Goal: Task Accomplishment & Management: Manage account settings

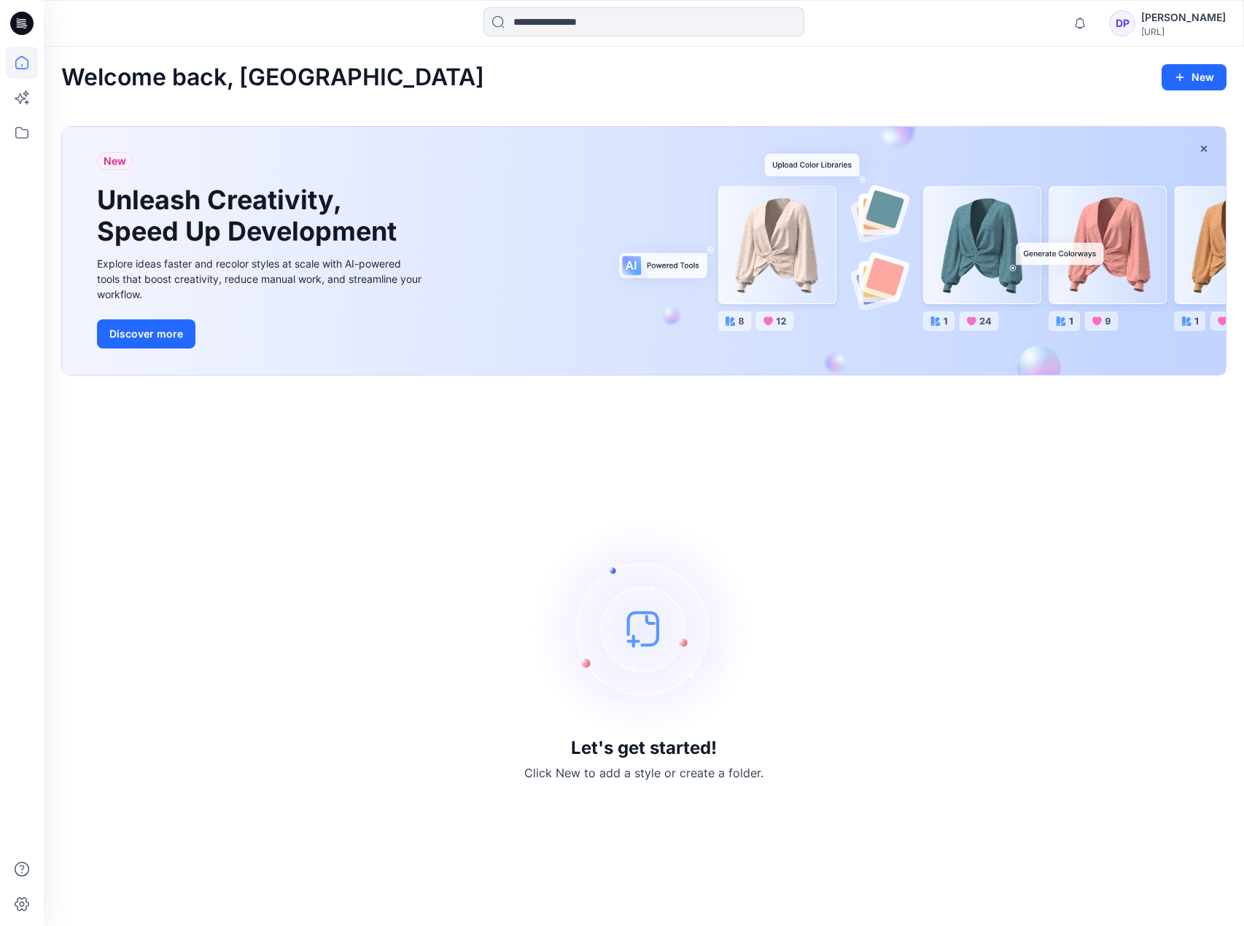
click at [18, 17] on icon at bounding box center [21, 23] width 23 height 23
click at [28, 119] on icon at bounding box center [22, 133] width 32 height 32
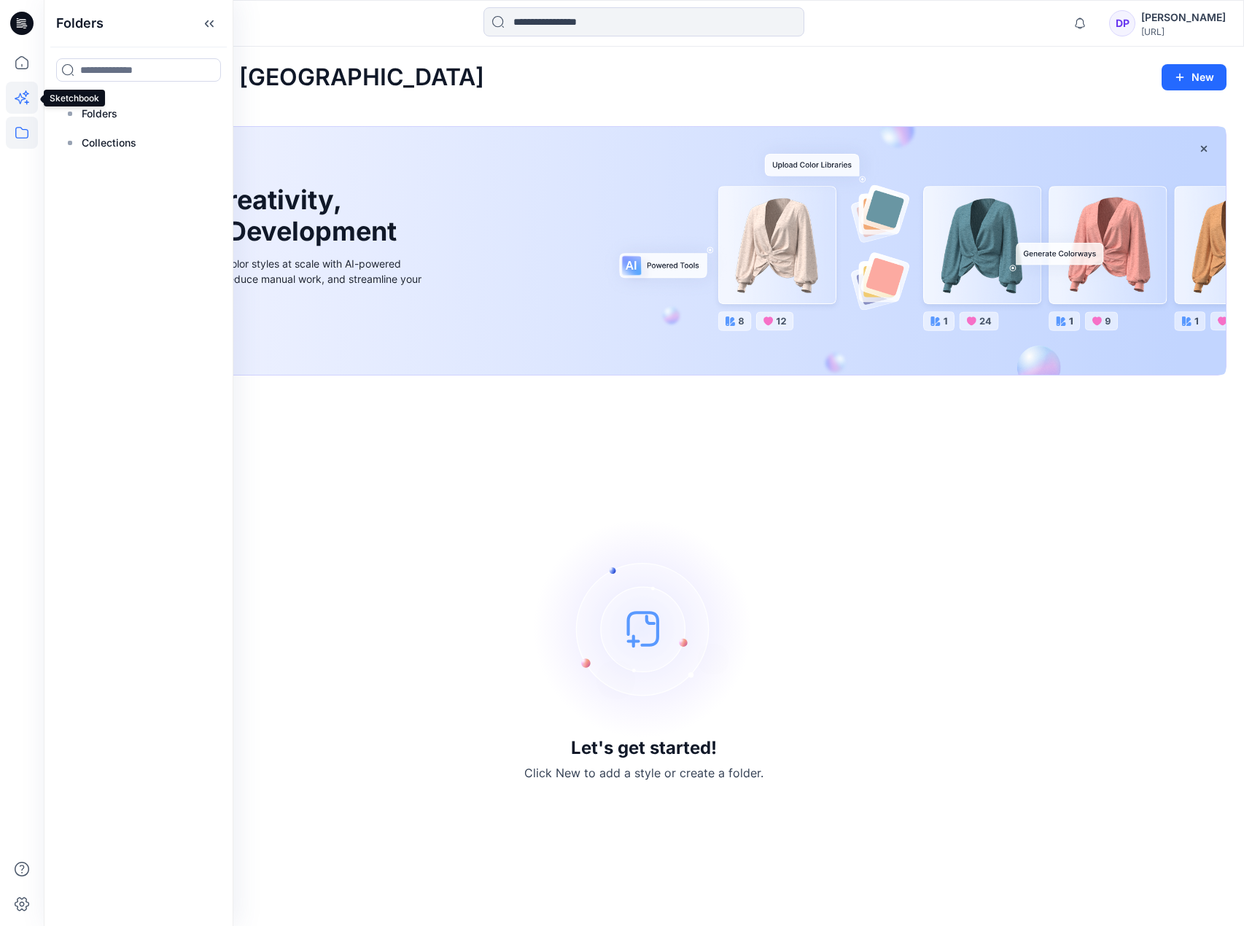
click at [23, 94] on icon at bounding box center [22, 98] width 32 height 32
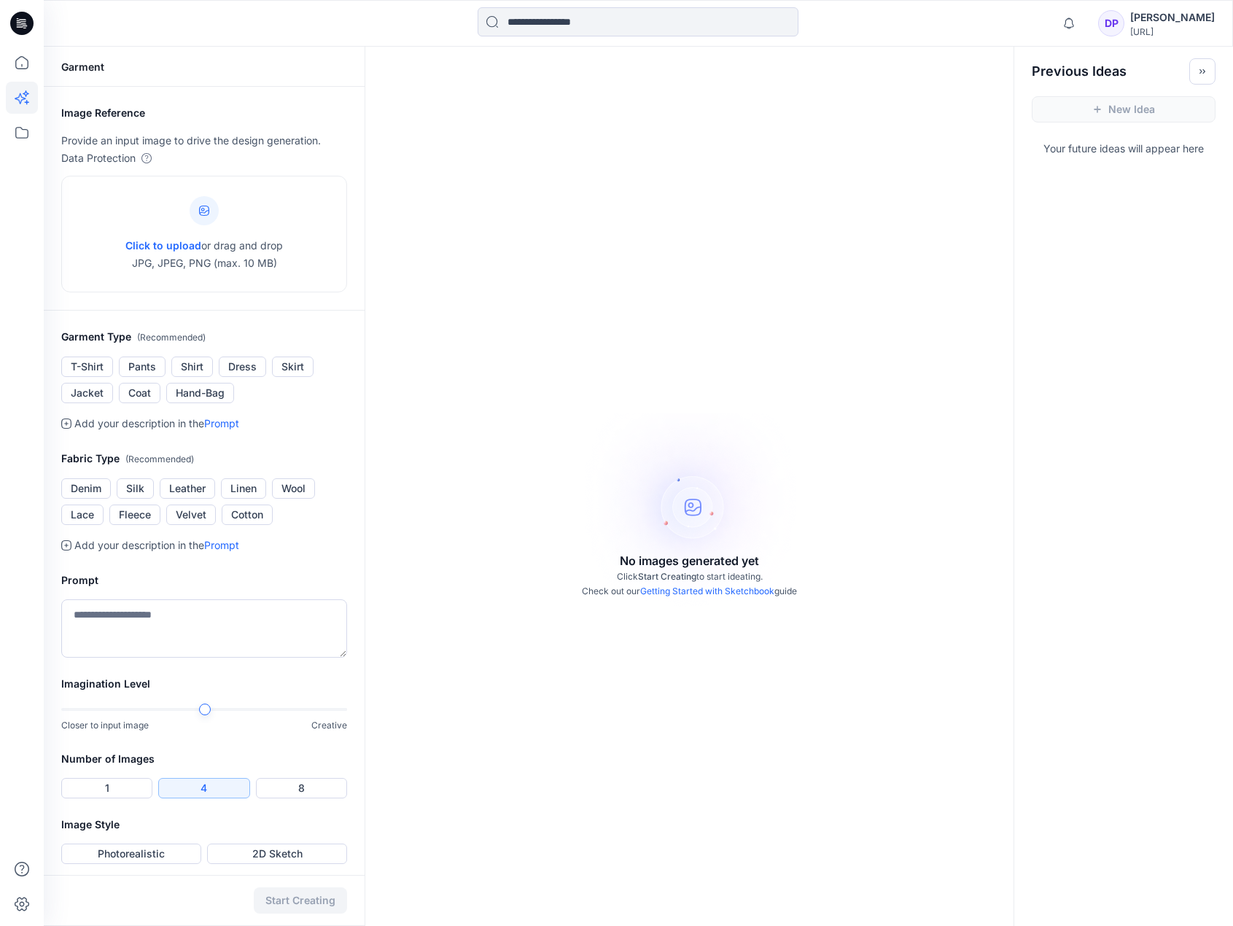
click at [1129, 19] on div "DP [PERSON_NAME] [URL]" at bounding box center [1156, 23] width 117 height 29
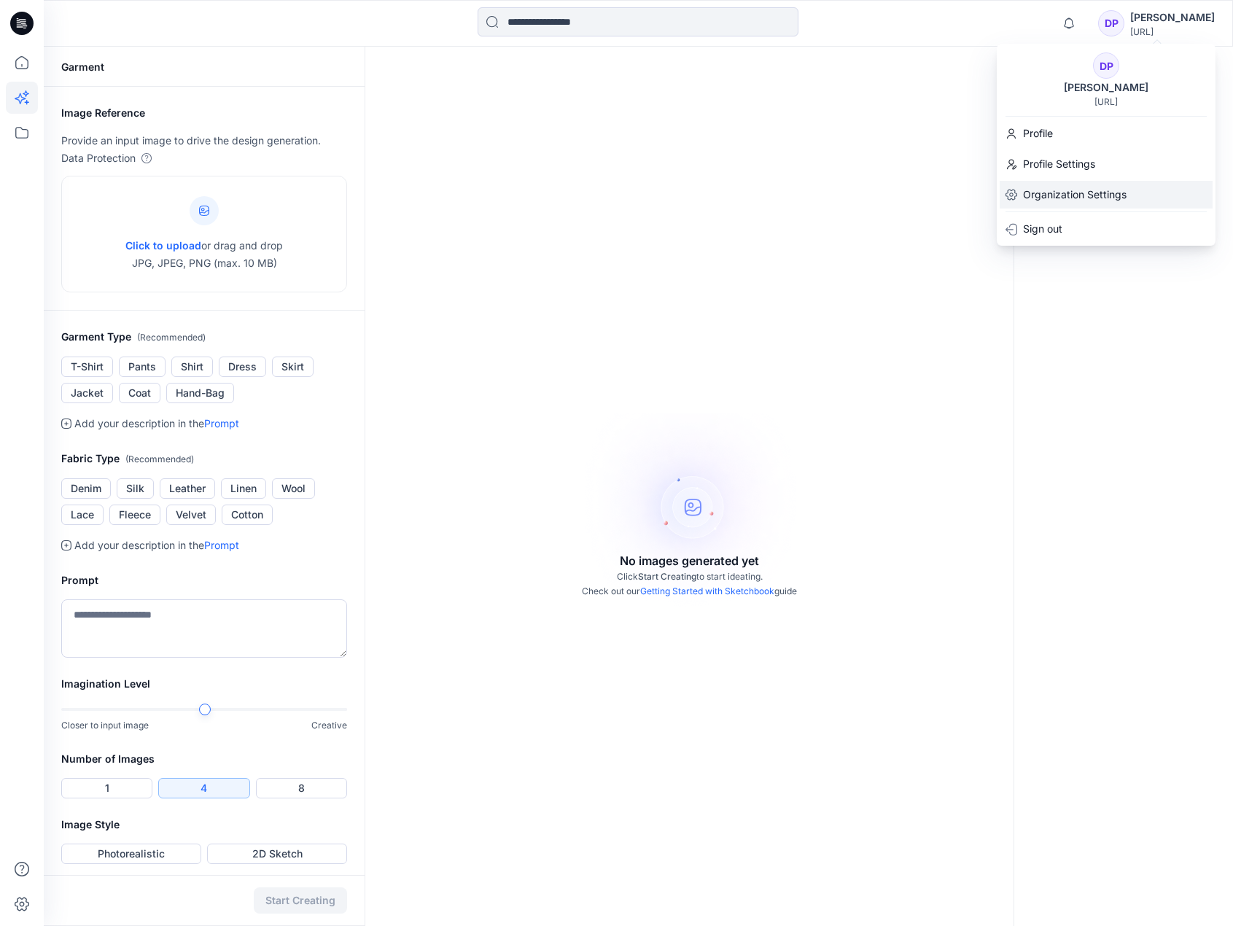
click at [1057, 190] on p "Organization Settings" at bounding box center [1075, 194] width 104 height 17
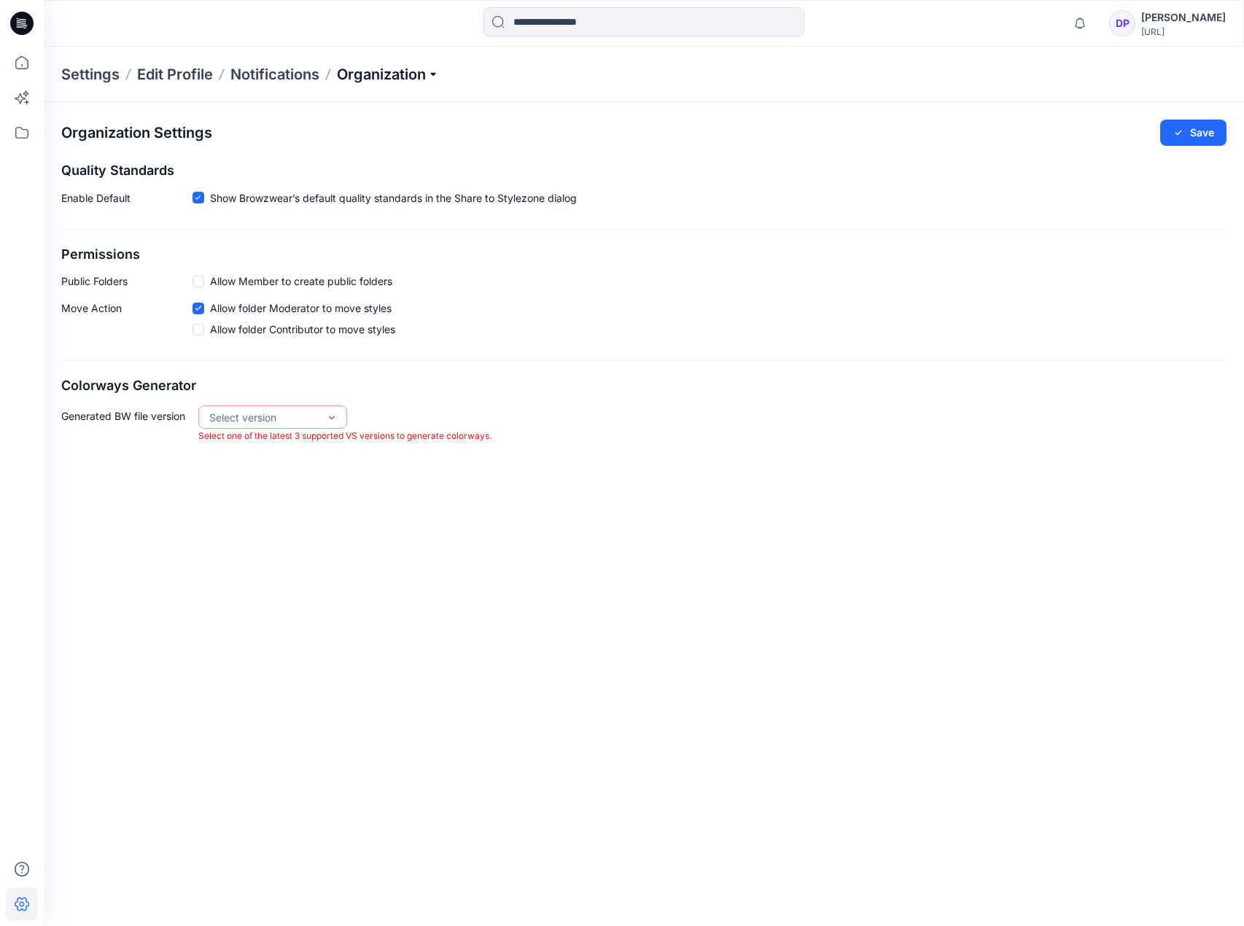
click at [400, 81] on p "Organization" at bounding box center [388, 74] width 102 height 20
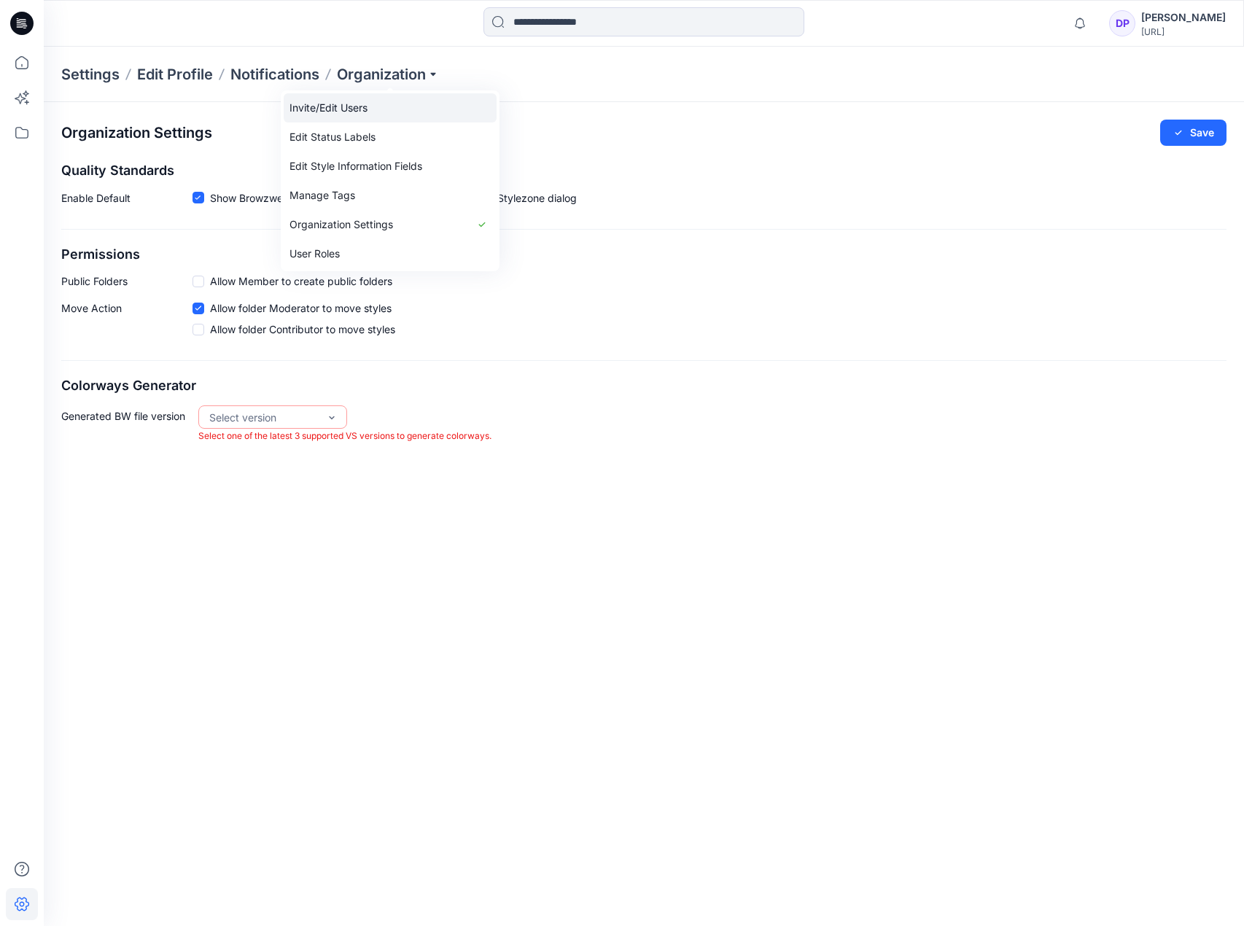
click at [401, 108] on link "Invite/Edit Users" at bounding box center [390, 107] width 213 height 29
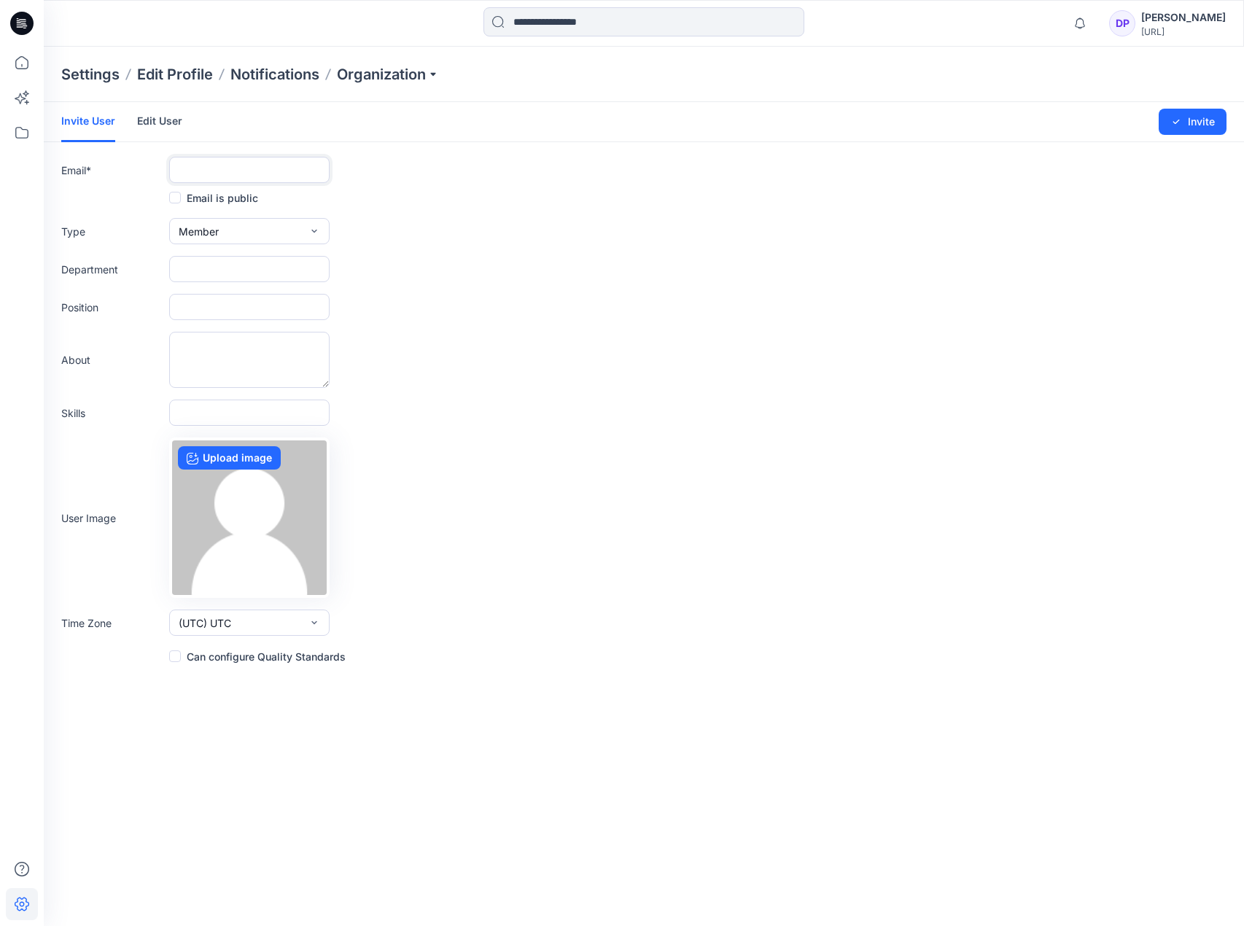
click at [257, 173] on input "text" at bounding box center [249, 170] width 160 height 26
type input "**********"
click at [445, 279] on div "Department" at bounding box center [643, 269] width 1165 height 26
click at [1169, 120] on button "Invite" at bounding box center [1193, 122] width 68 height 26
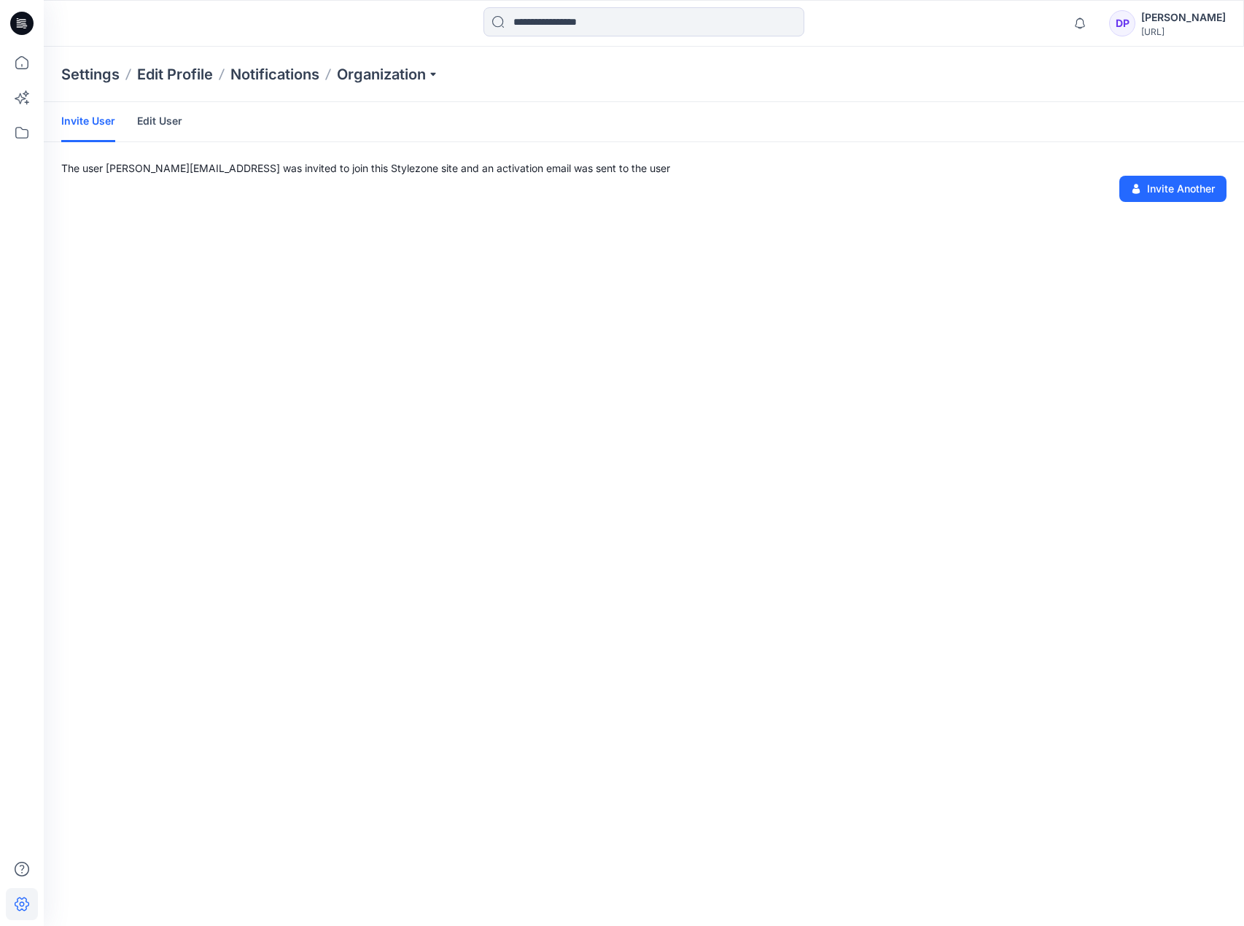
click at [814, 359] on div "Invite User Edit User The user [PERSON_NAME][EMAIL_ADDRESS] was invited to join…" at bounding box center [644, 514] width 1200 height 824
